Goal: Information Seeking & Learning: Learn about a topic

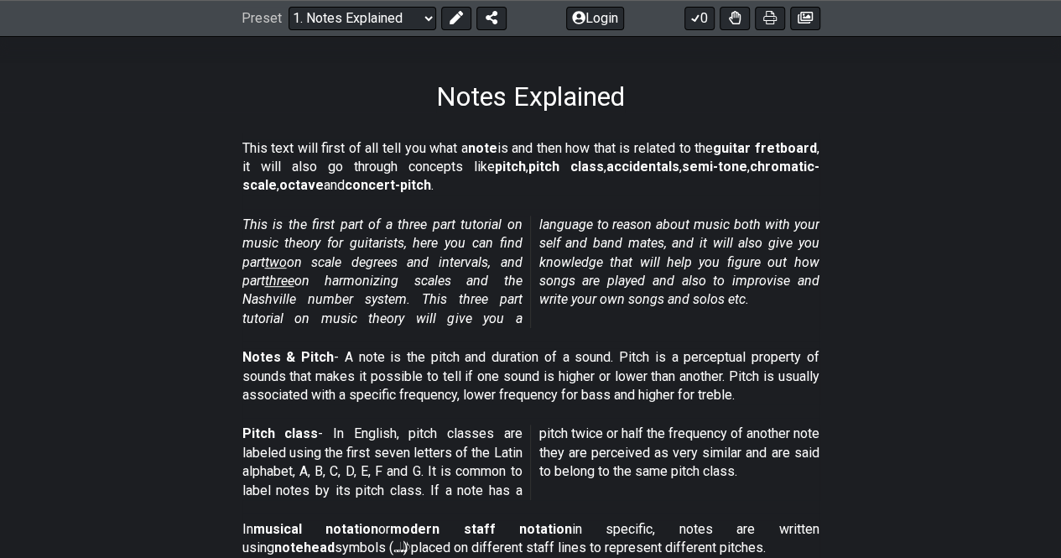
scroll to position [242, 0]
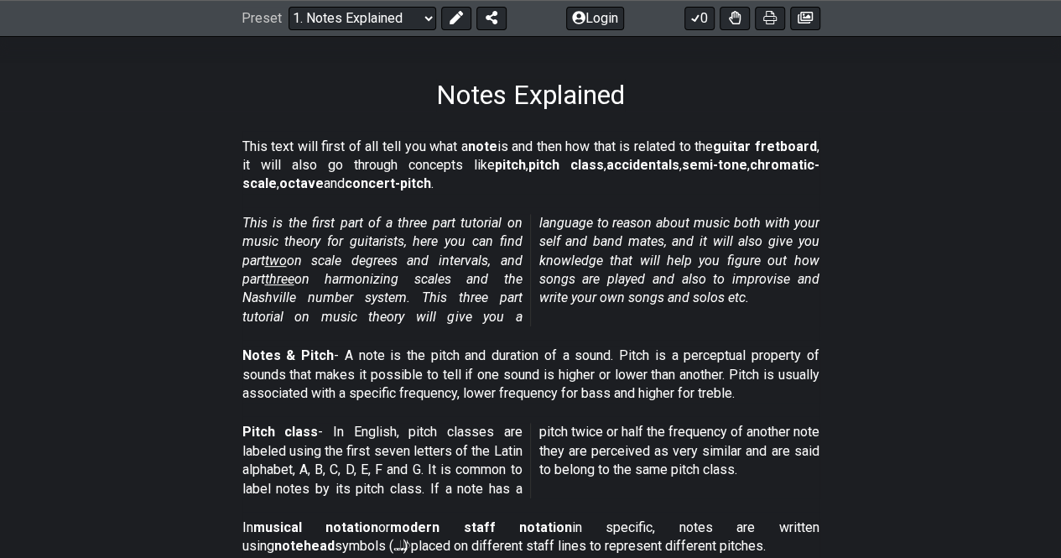
drag, startPoint x: 379, startPoint y: 232, endPoint x: 465, endPoint y: 281, distance: 98.4
click at [465, 281] on p "This is the first part of a three part tutorial on music theory for guitarists,…" at bounding box center [530, 270] width 577 height 112
click at [465, 281] on em "This is the first part of a three part tutorial on music theory for guitarists,…" at bounding box center [530, 270] width 577 height 110
drag, startPoint x: 453, startPoint y: 247, endPoint x: 561, endPoint y: 298, distance: 119.3
click at [561, 298] on em "This is the first part of a three part tutorial on music theory for guitarists,…" at bounding box center [530, 270] width 577 height 110
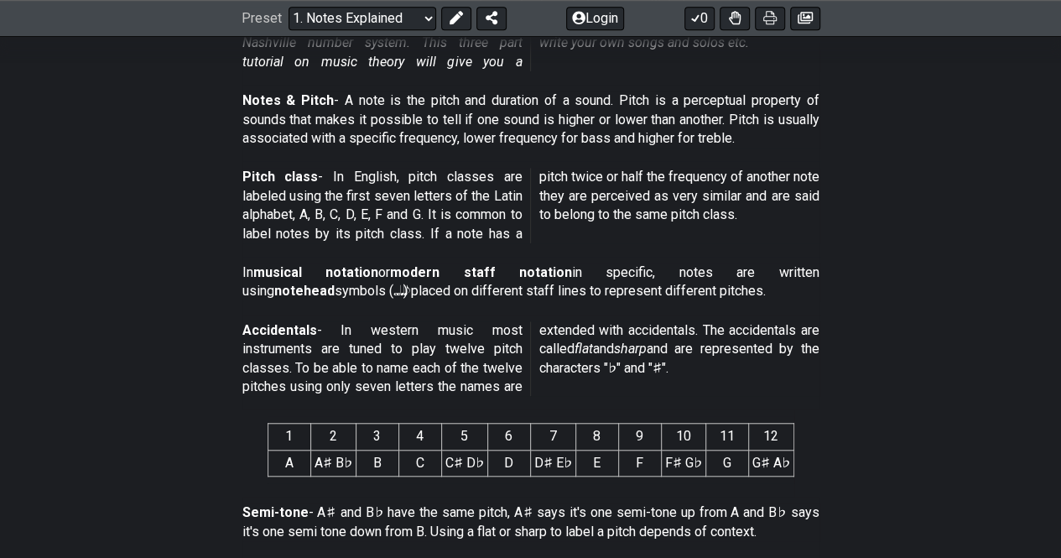
scroll to position [483, 0]
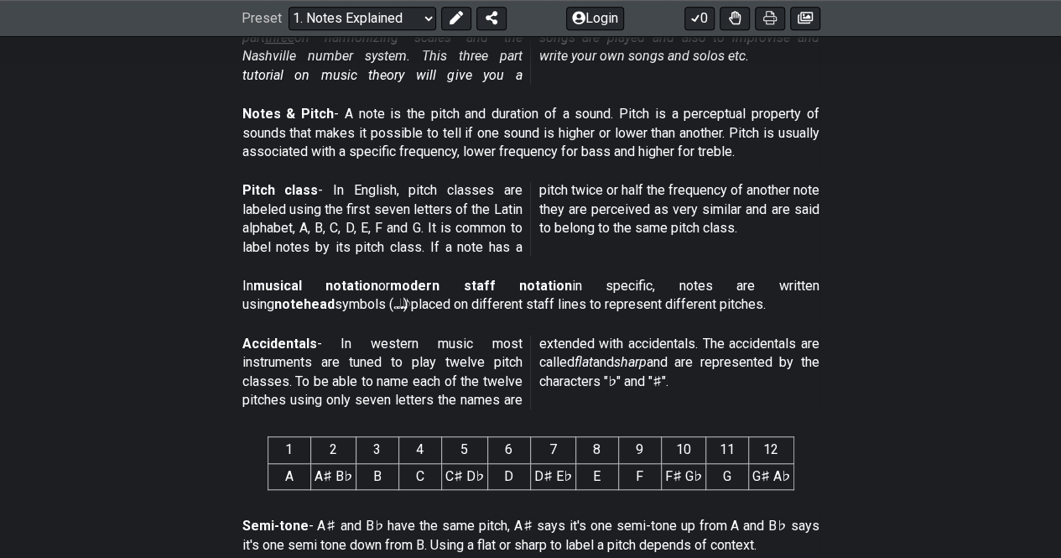
drag, startPoint x: 426, startPoint y: 120, endPoint x: 632, endPoint y: 128, distance: 205.7
click at [632, 128] on p "Notes & Pitch - A note is the pitch and duration of a sound. Pitch is a percept…" at bounding box center [530, 133] width 577 height 56
drag, startPoint x: 426, startPoint y: 108, endPoint x: 653, endPoint y: 157, distance: 232.5
click at [653, 157] on p "Notes & Pitch - A note is the pitch and duration of a sound. Pitch is a percept…" at bounding box center [530, 133] width 577 height 56
drag, startPoint x: 263, startPoint y: 199, endPoint x: 486, endPoint y: 173, distance: 224.6
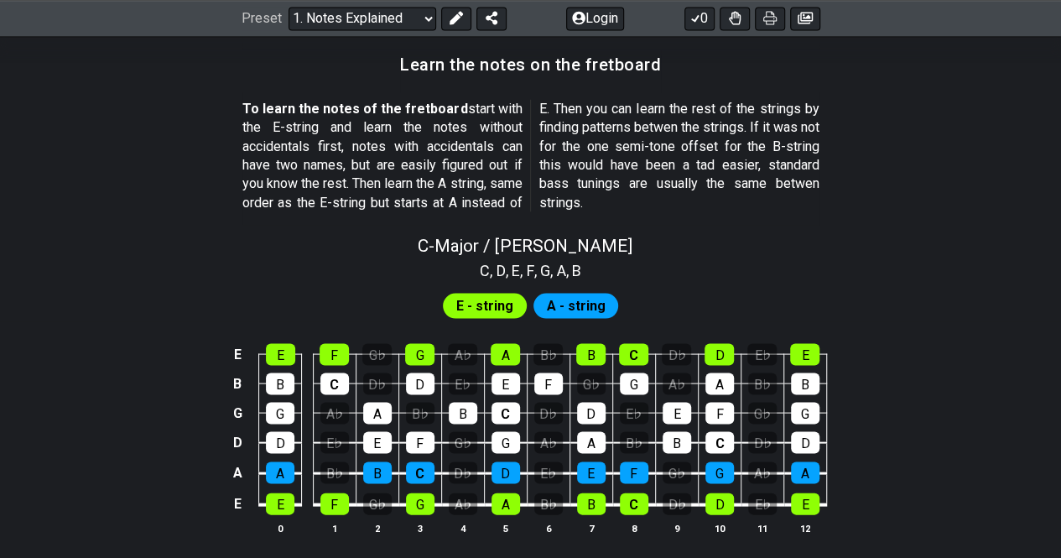
scroll to position [1553, 0]
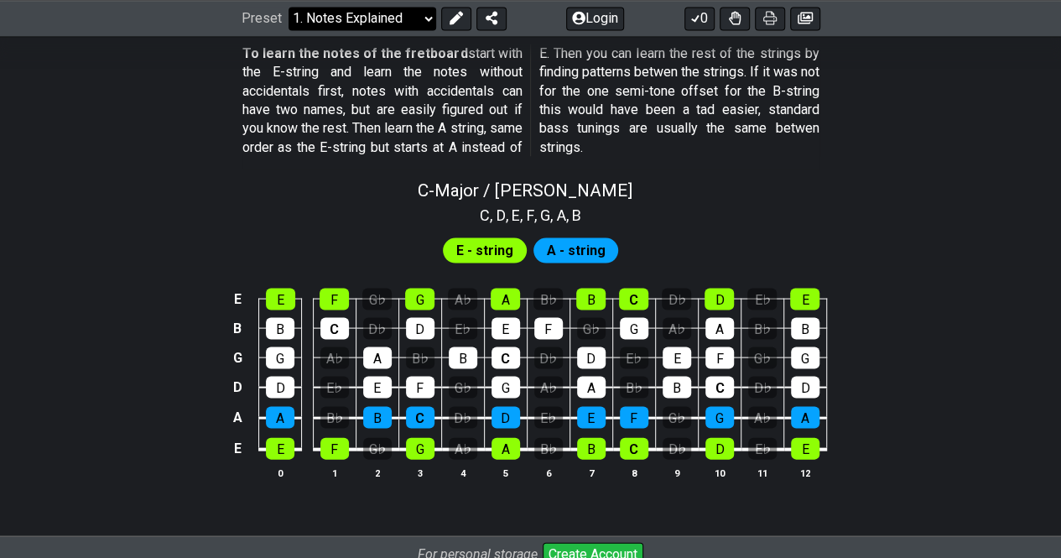
drag, startPoint x: 394, startPoint y: 11, endPoint x: 403, endPoint y: 29, distance: 20.3
click at [394, 11] on select "Welcome to #fretflip! Initial Preset Custom Preset Minor Pentatonic Major Penta…" at bounding box center [363, 18] width 148 height 23
click at [741, 226] on div "E - string A - string" at bounding box center [530, 246] width 1061 height 40
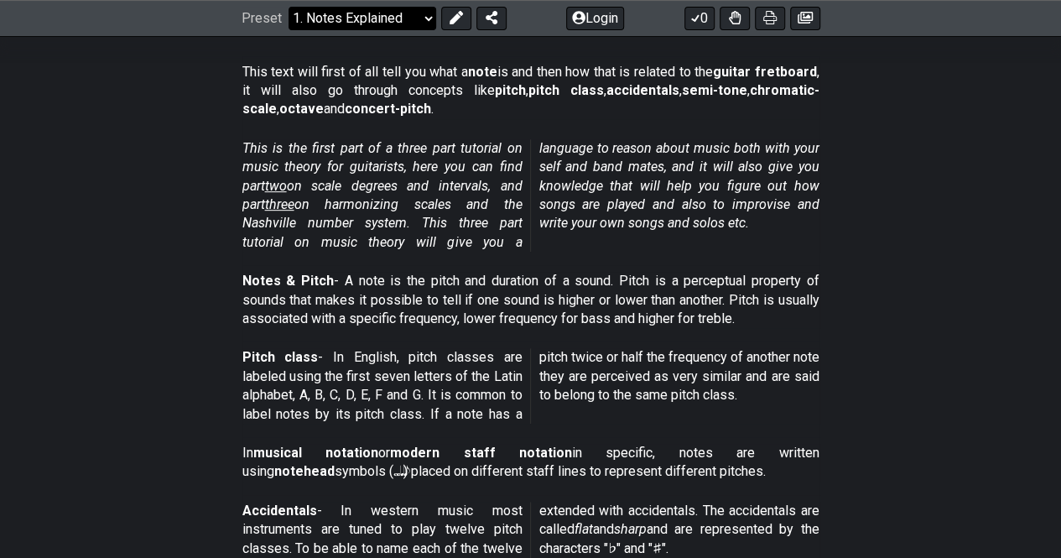
scroll to position [317, 0]
click at [275, 180] on span "two" at bounding box center [276, 185] width 22 height 16
select select "/scale-degrees-and-intervals"
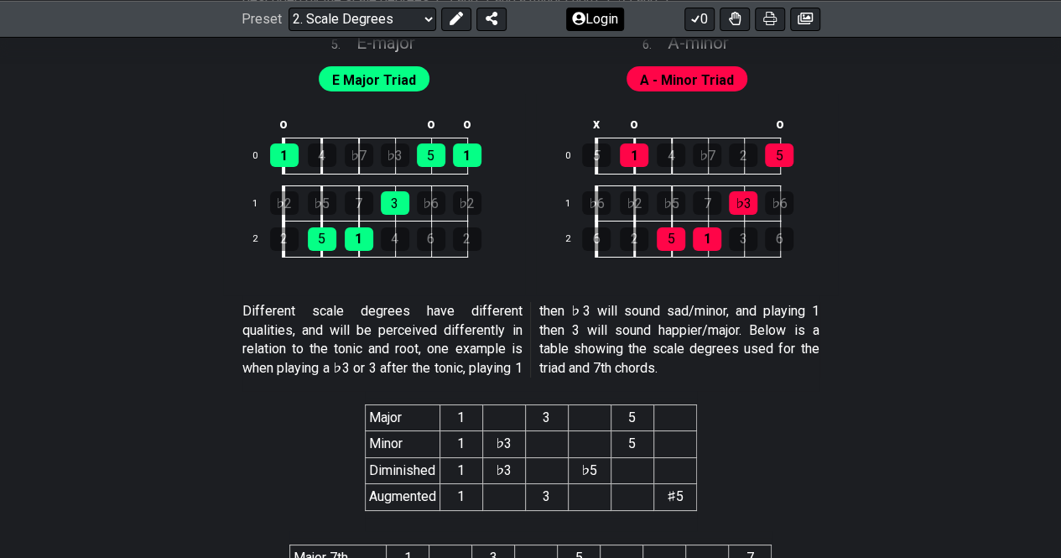
scroll to position [3000, 0]
